Goal: Transaction & Acquisition: Purchase product/service

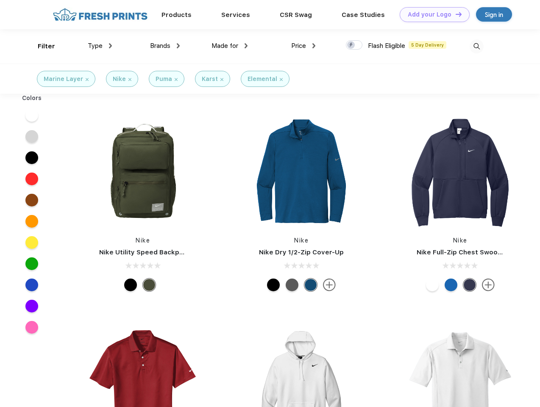
click at [431, 14] on link "Add your Logo Design Tool" at bounding box center [435, 14] width 70 height 15
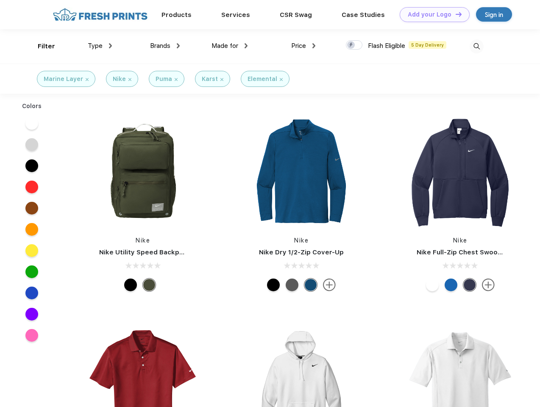
click at [0, 0] on div "Design Tool" at bounding box center [0, 0] width 0 height 0
click at [455, 14] on link "Add your Logo Design Tool" at bounding box center [435, 14] width 70 height 15
click at [41, 46] on div "Filter" at bounding box center [46, 47] width 17 height 10
click at [100, 46] on span "Type" at bounding box center [95, 46] width 15 height 8
click at [165, 46] on span "Brands" at bounding box center [160, 46] width 20 height 8
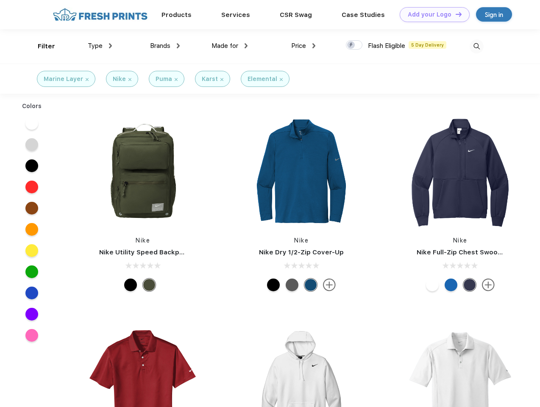
click at [230, 46] on span "Made for" at bounding box center [224, 46] width 27 height 8
click at [303, 46] on span "Price" at bounding box center [298, 46] width 15 height 8
click at [354, 45] on div at bounding box center [354, 44] width 17 height 9
click at [351, 45] on input "checkbox" at bounding box center [349, 43] width 6 height 6
click at [476, 46] on img at bounding box center [476, 46] width 14 height 14
